Goal: Task Accomplishment & Management: Use online tool/utility

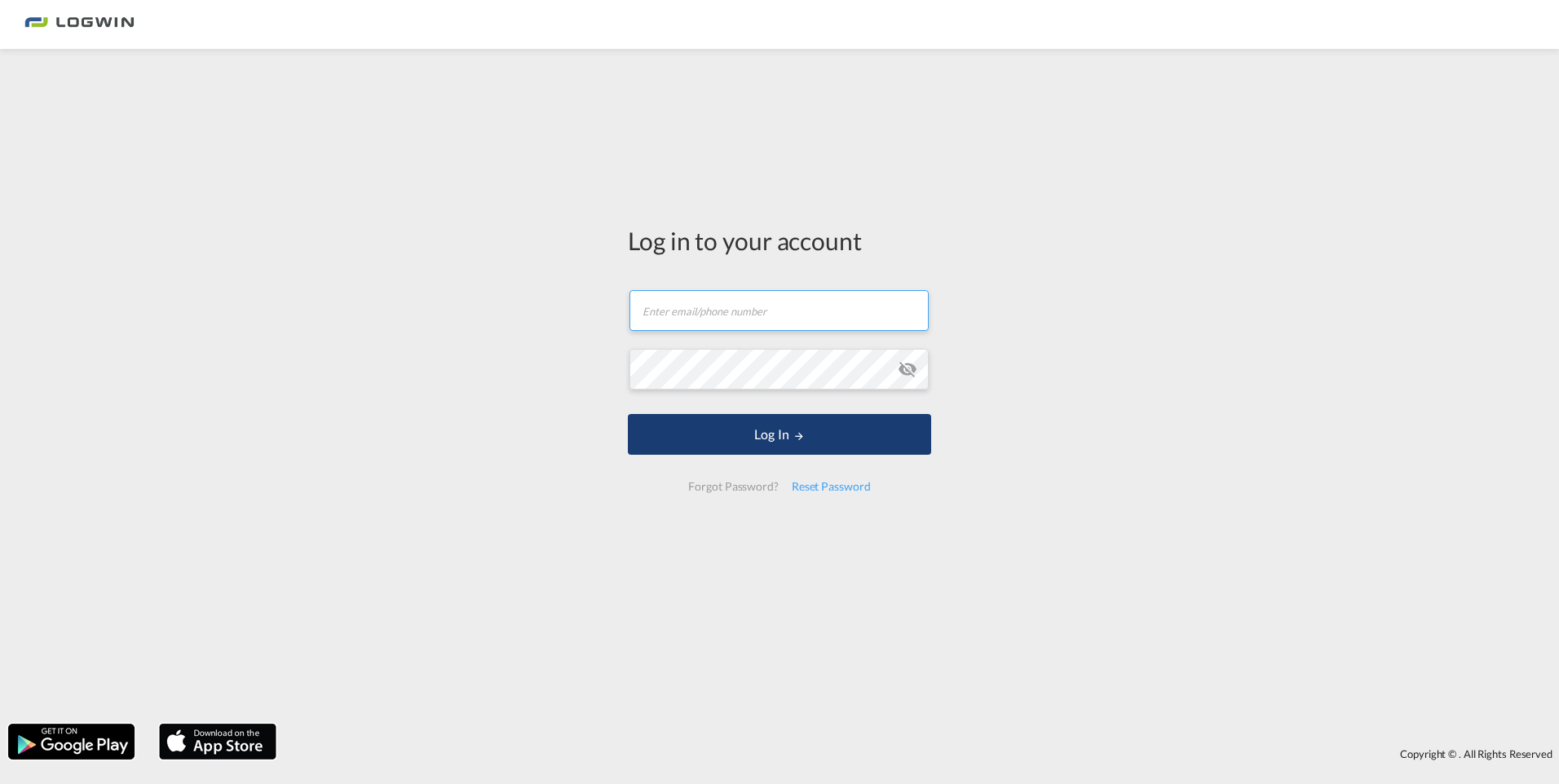
type input "[PERSON_NAME][EMAIL_ADDRESS][PERSON_NAME][DOMAIN_NAME]"
click at [797, 441] on md-icon "LOGIN" at bounding box center [799, 436] width 11 height 11
